Goal: Navigation & Orientation: Understand site structure

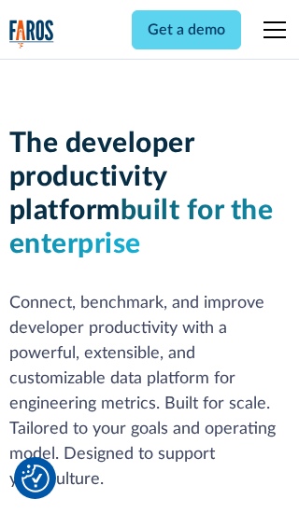
scroll to position [282, 0]
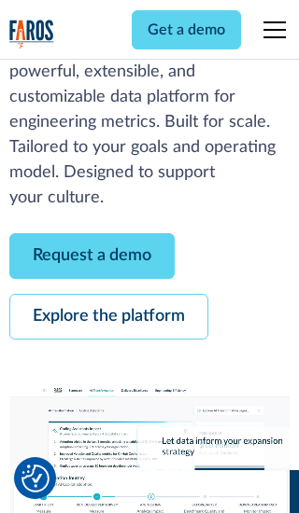
click at [91, 256] on link "Request a demo" at bounding box center [91, 256] width 165 height 46
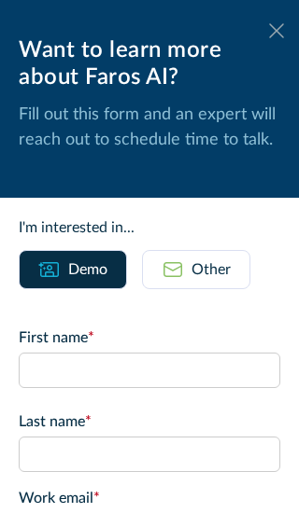
click at [276, 31] on icon at bounding box center [276, 30] width 15 height 14
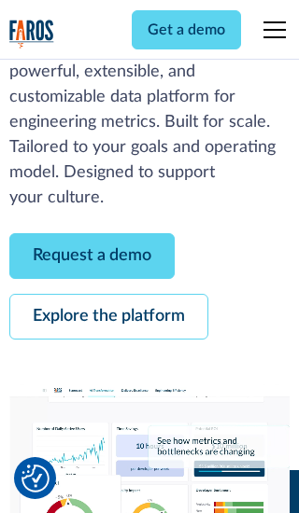
scroll to position [343, 0]
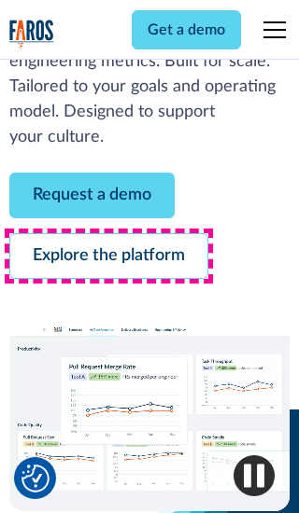
click at [108, 256] on link "Explore the platform" at bounding box center [108, 256] width 199 height 46
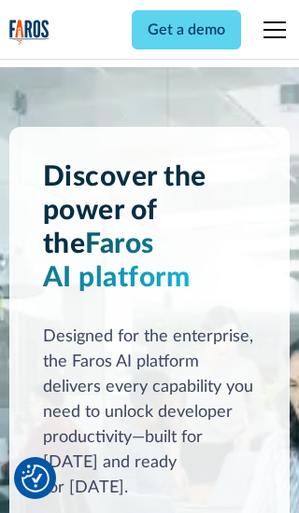
scroll to position [14030, 0]
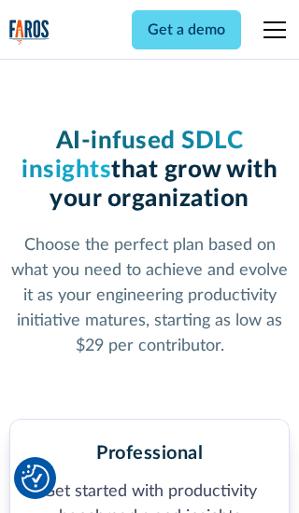
scroll to position [2900, 0]
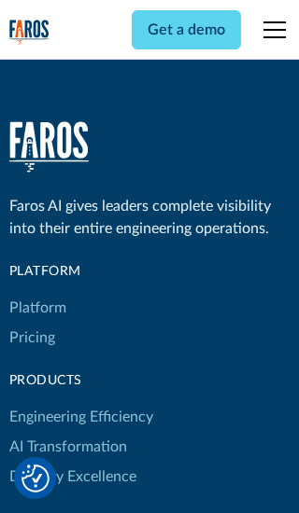
click at [36, 293] on link "Platform" at bounding box center [37, 308] width 57 height 30
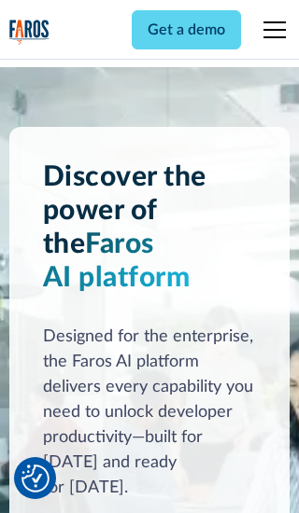
scroll to position [14629, 0]
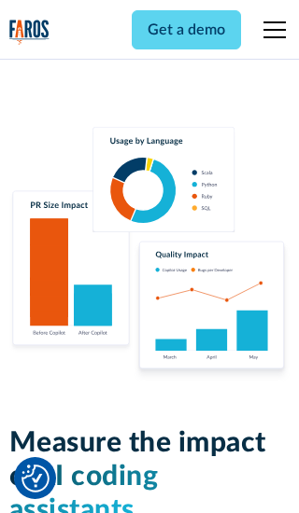
scroll to position [11548, 0]
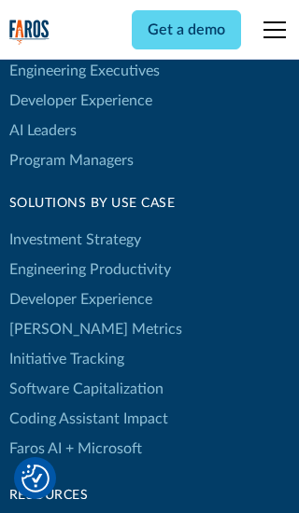
click at [56, 315] on link "[PERSON_NAME] Metrics" at bounding box center [95, 330] width 173 height 30
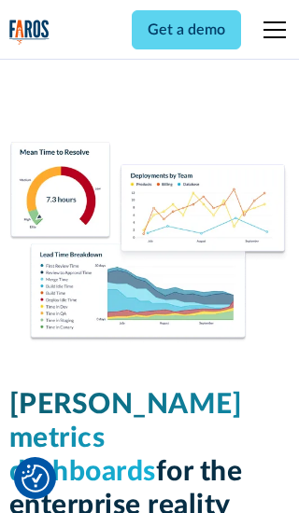
scroll to position [8181, 0]
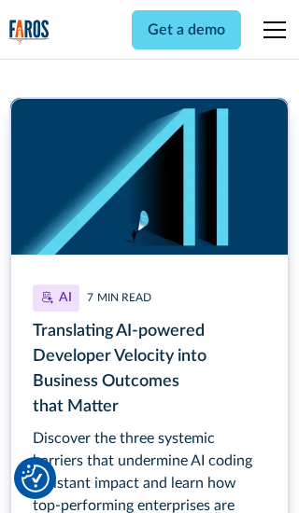
scroll to position [8444, 0]
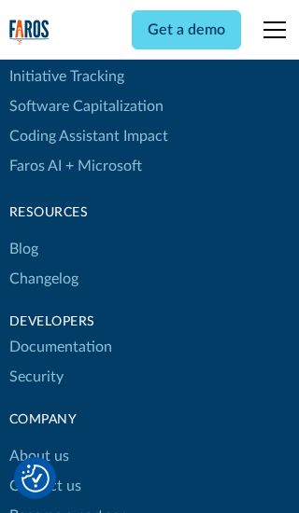
click at [43, 264] on link "Changelog" at bounding box center [43, 279] width 69 height 30
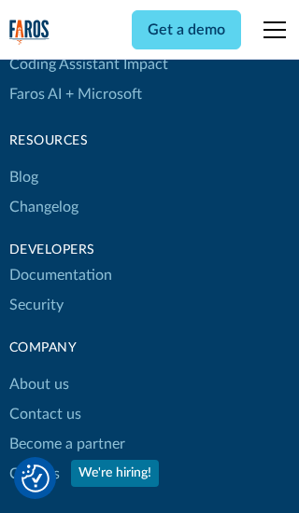
scroll to position [22556, 0]
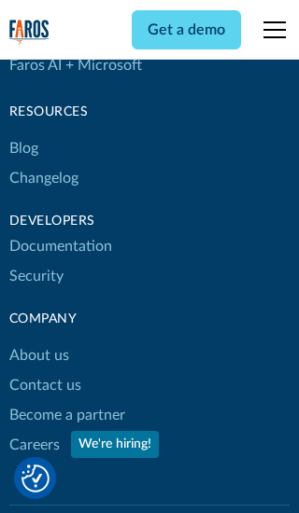
click at [38, 341] on link "About us" at bounding box center [39, 356] width 60 height 30
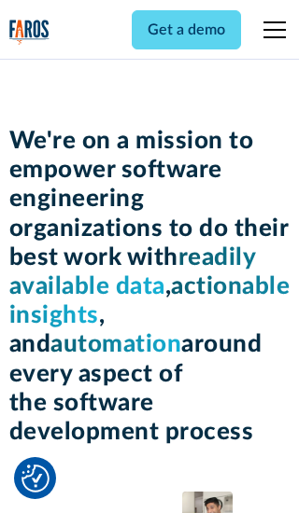
scroll to position [6445, 0]
